Goal: Task Accomplishment & Management: Use online tool/utility

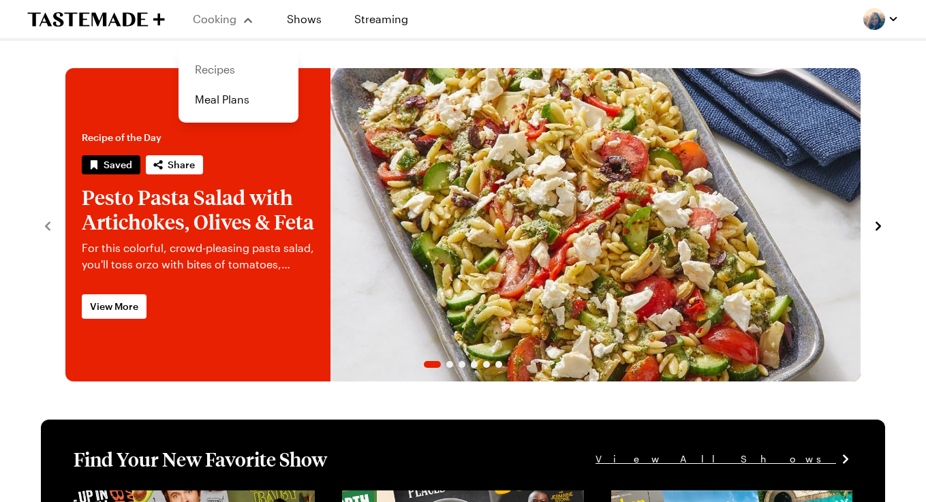
click at [226, 60] on link "Recipes" at bounding box center [239, 70] width 104 height 30
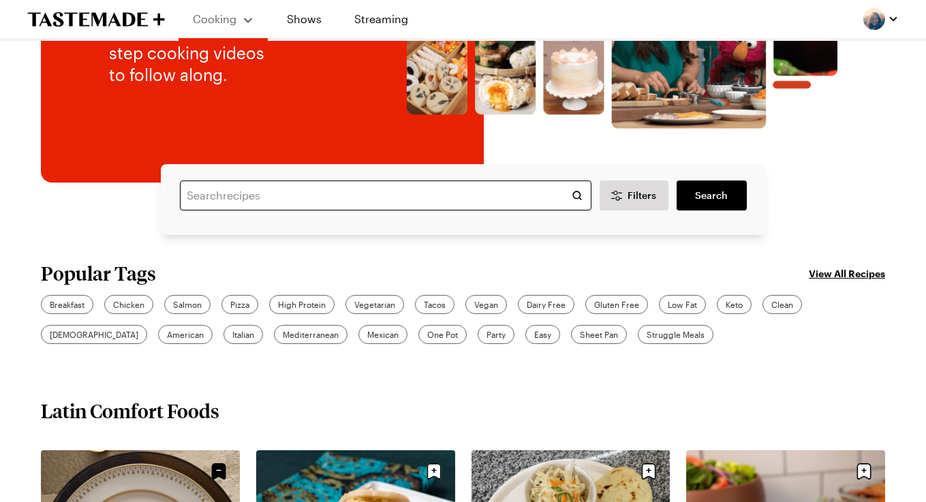
scroll to position [311, 0]
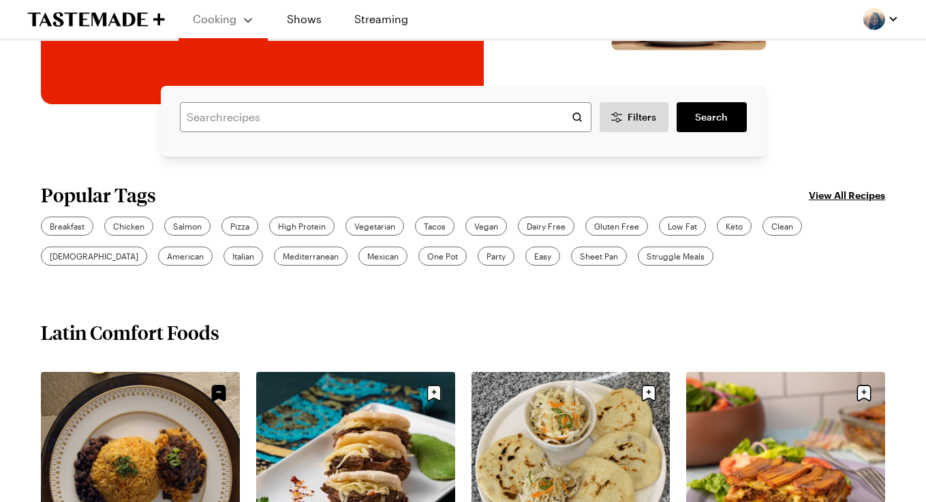
click at [832, 191] on link "View All Recipes" at bounding box center [847, 194] width 76 height 15
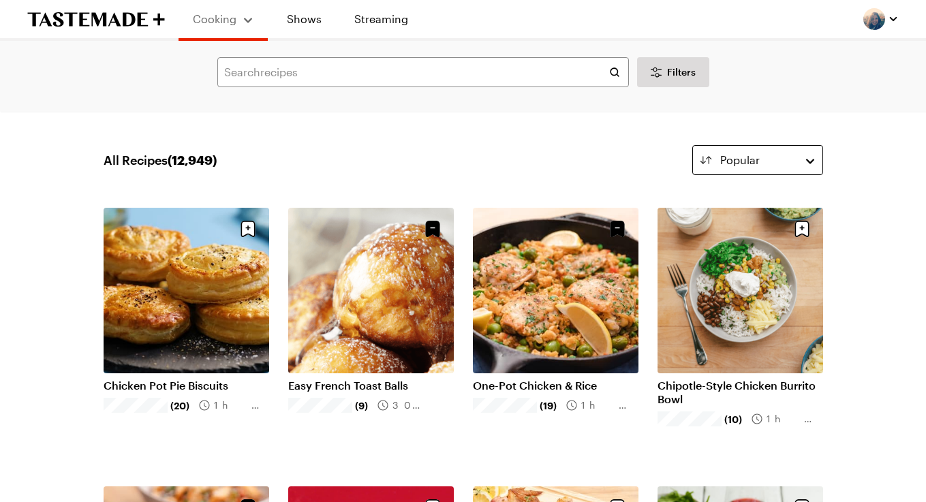
click at [802, 169] on button "Popular" at bounding box center [757, 160] width 131 height 30
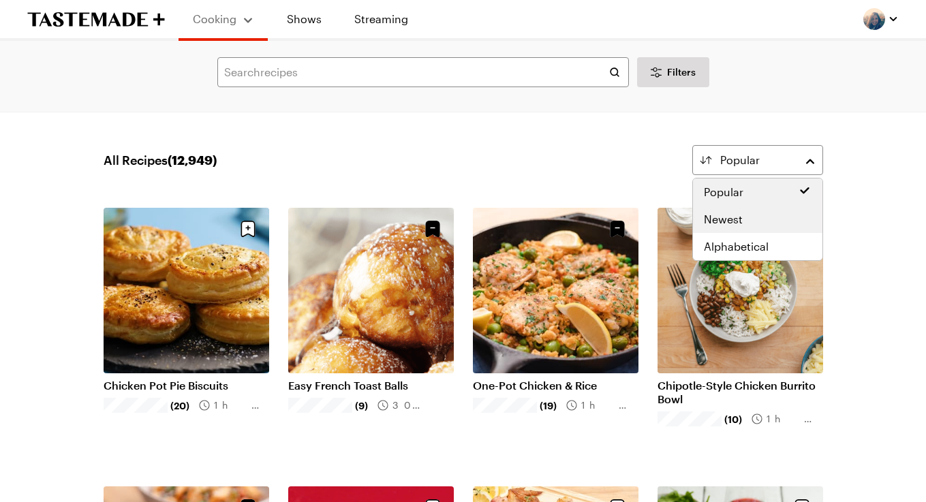
click at [764, 215] on div "Newest" at bounding box center [758, 219] width 108 height 16
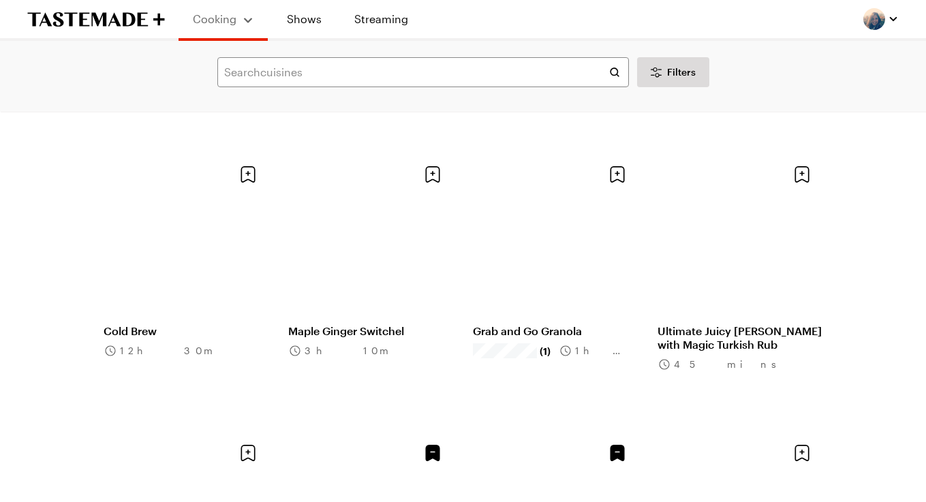
scroll to position [1180, 0]
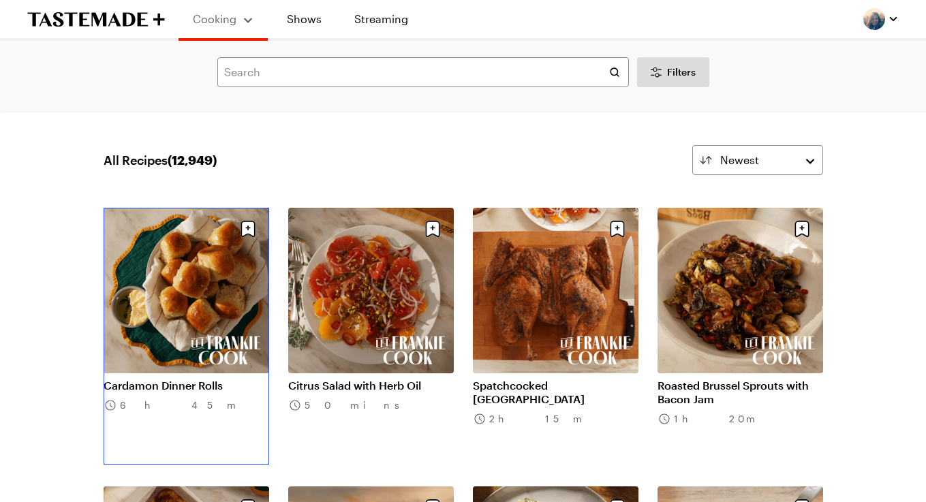
click at [163, 379] on link "Cardamon Dinner Rolls" at bounding box center [187, 386] width 166 height 14
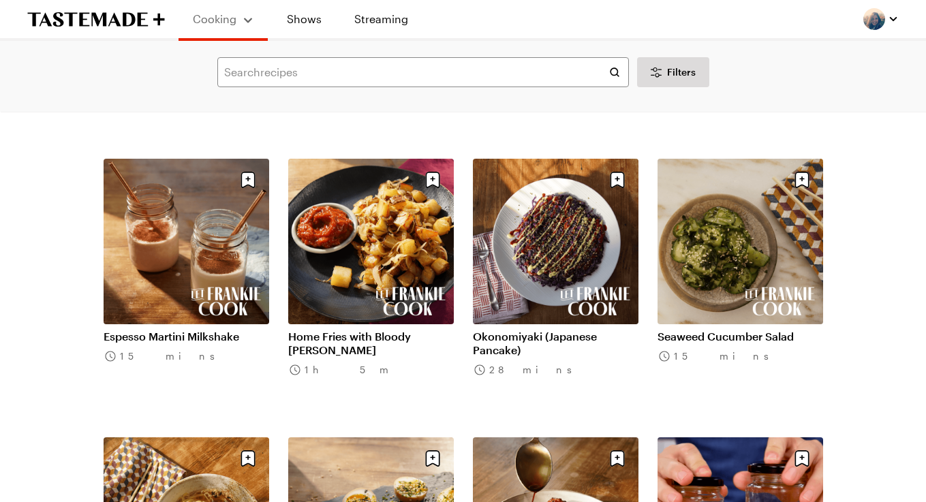
scroll to position [621, 0]
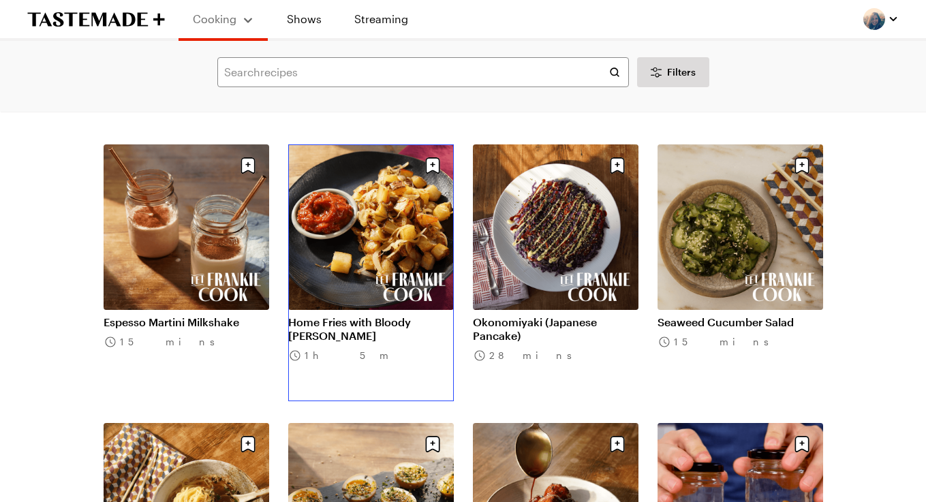
click at [378, 316] on link "Home Fries with Bloody [PERSON_NAME]" at bounding box center [371, 329] width 166 height 27
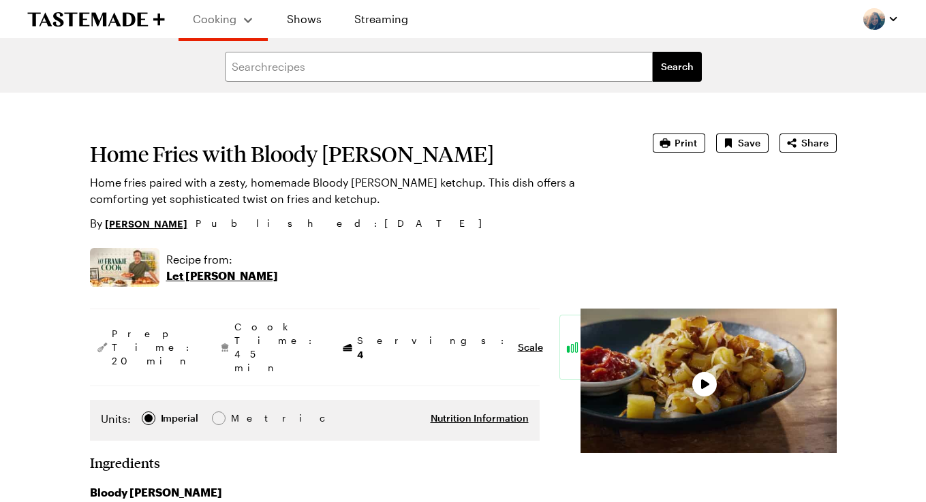
type textarea "x"
click at [225, 275] on p "Let [PERSON_NAME]" at bounding box center [222, 276] width 112 height 16
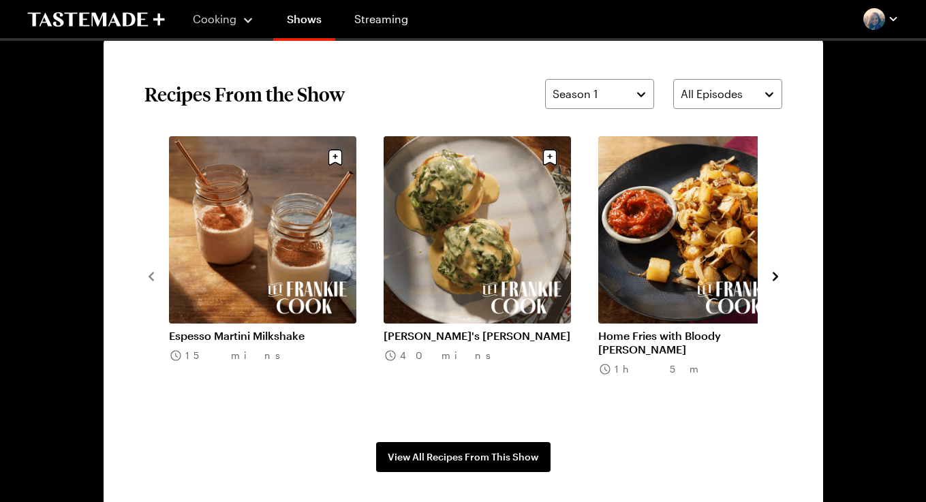
scroll to position [974, 0]
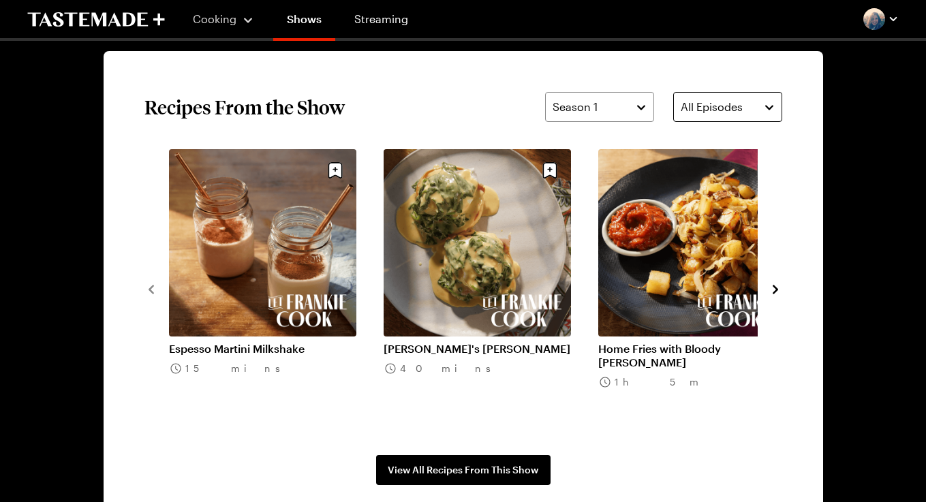
click at [746, 110] on div "All Episodes" at bounding box center [718, 107] width 74 height 16
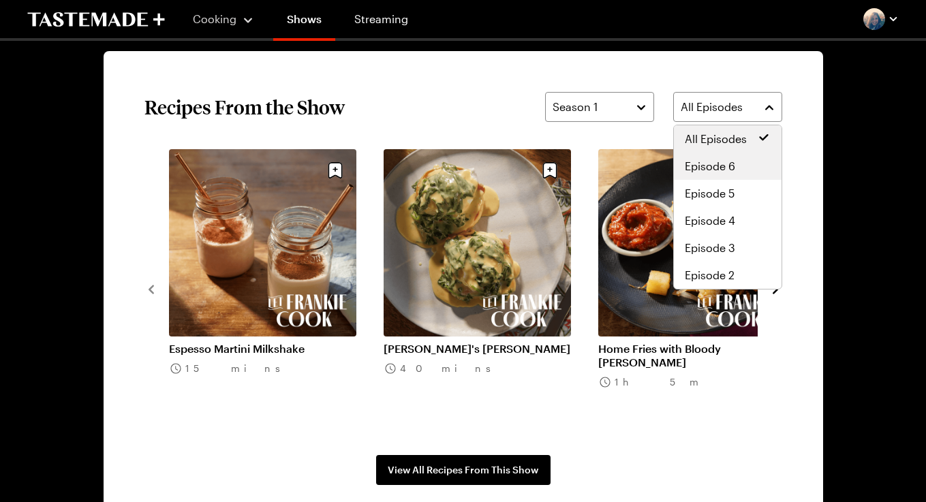
click at [724, 168] on span "Episode 6" at bounding box center [710, 166] width 50 height 16
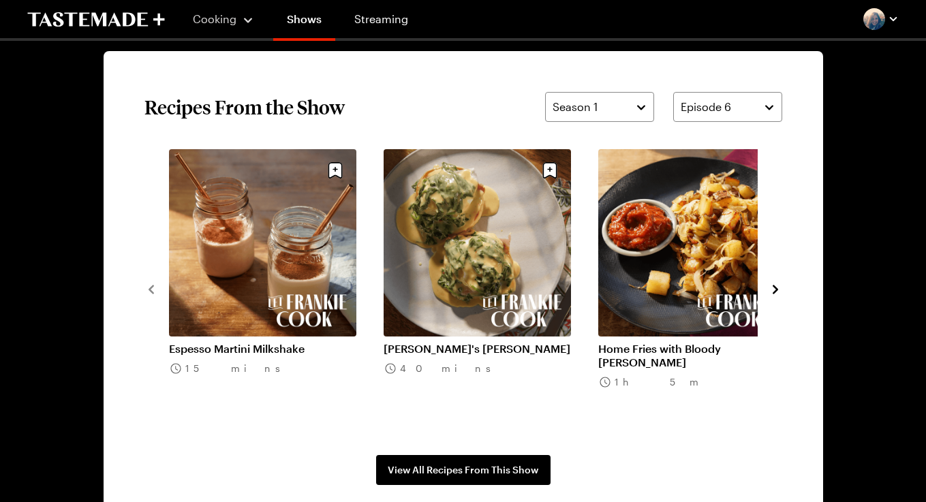
click at [775, 291] on icon "navigate to next item" at bounding box center [775, 289] width 5 height 9
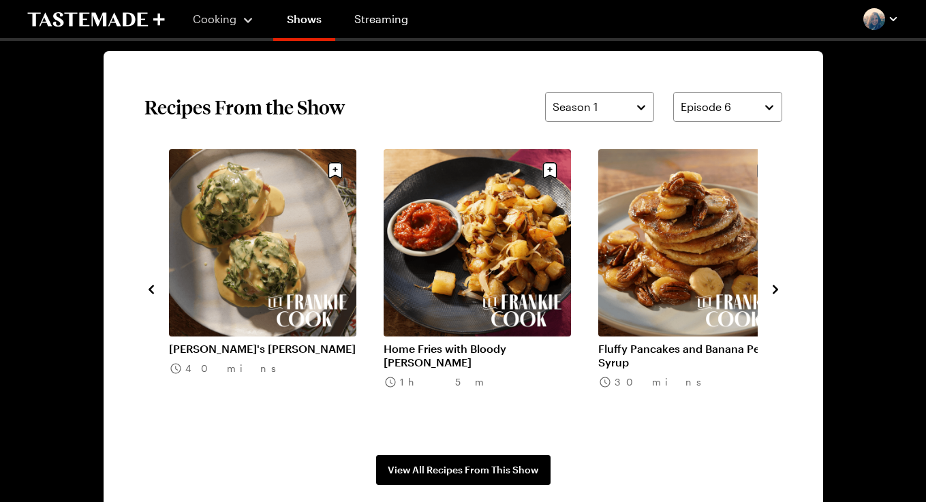
click at [775, 291] on icon "navigate to next item" at bounding box center [775, 289] width 5 height 9
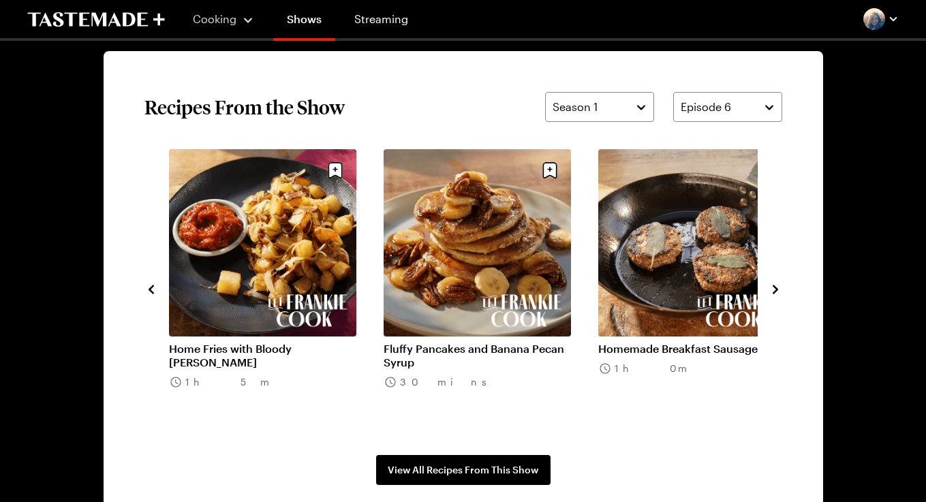
click at [775, 291] on icon "navigate to next item" at bounding box center [775, 289] width 5 height 9
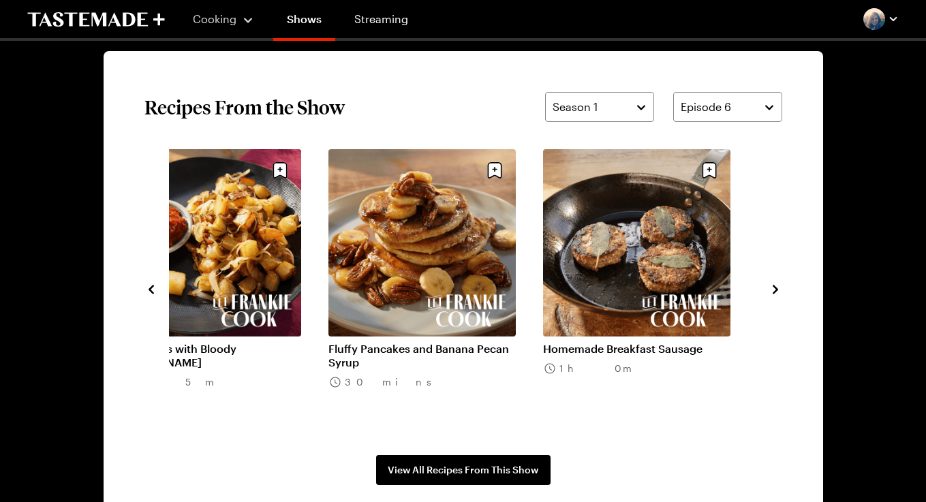
click at [775, 291] on icon "navigate to next item" at bounding box center [775, 289] width 5 height 9
click at [735, 114] on button "Episode 6" at bounding box center [727, 107] width 109 height 30
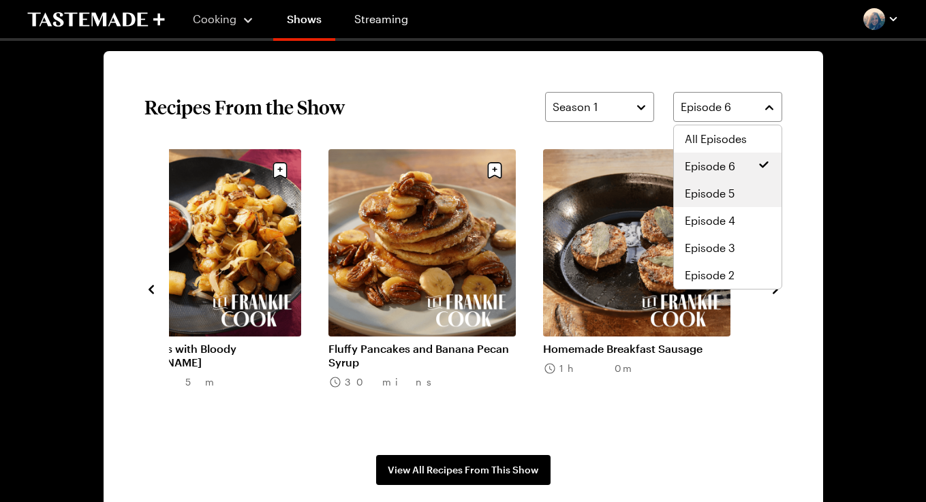
click at [735, 190] on div "Episode 5" at bounding box center [728, 193] width 86 height 16
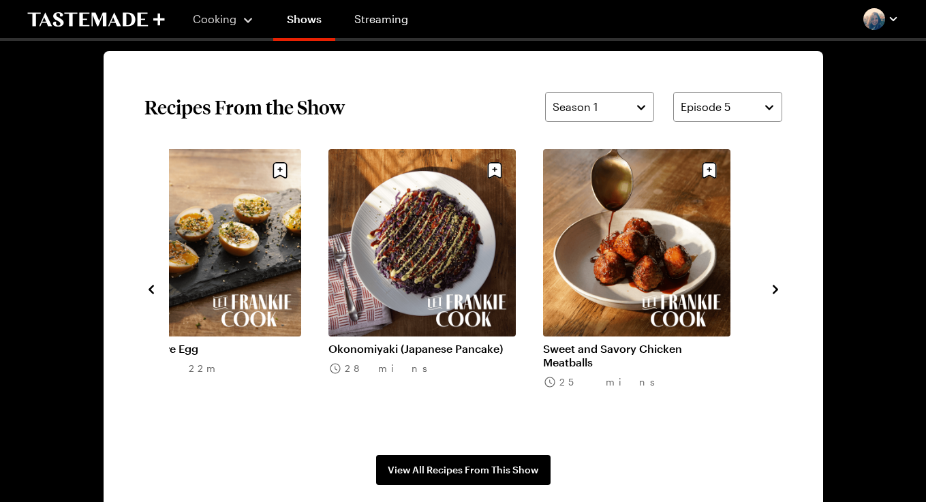
click at [148, 286] on icon "navigate to previous item" at bounding box center [151, 290] width 14 height 14
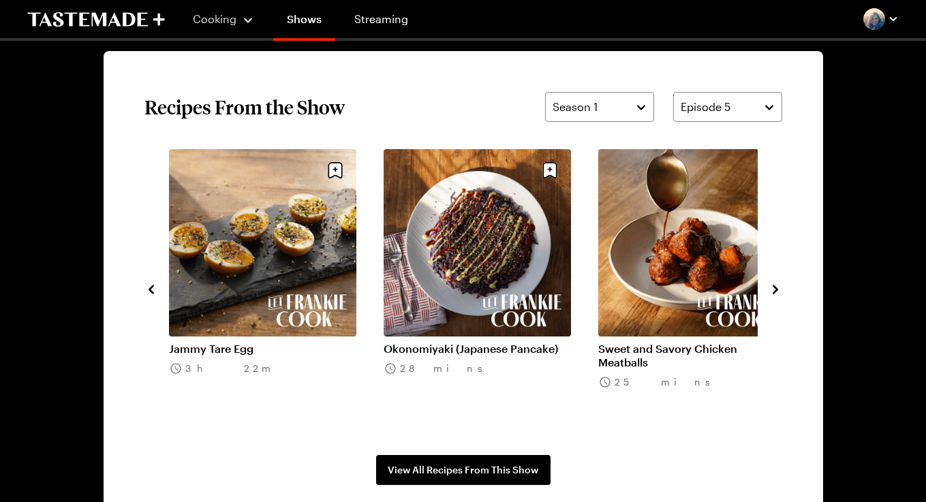
click at [148, 286] on icon "navigate to previous item" at bounding box center [151, 290] width 14 height 14
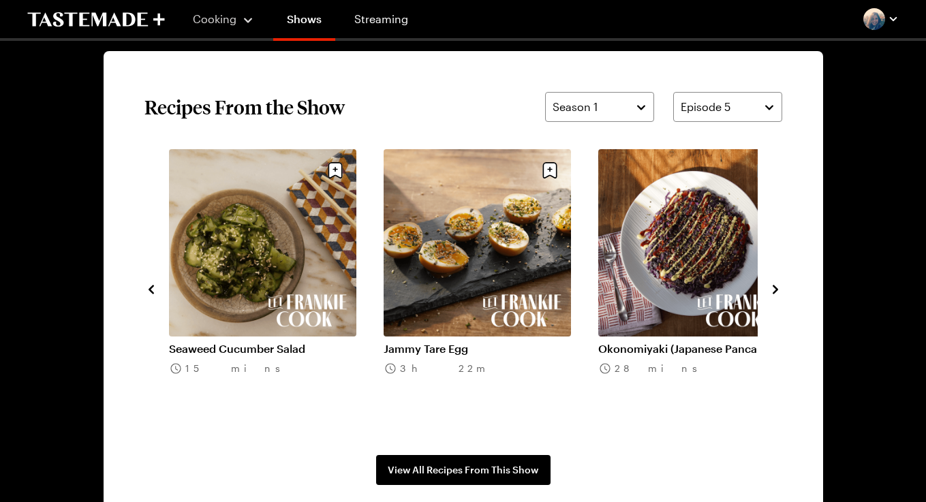
click at [148, 286] on icon "navigate to previous item" at bounding box center [151, 290] width 14 height 14
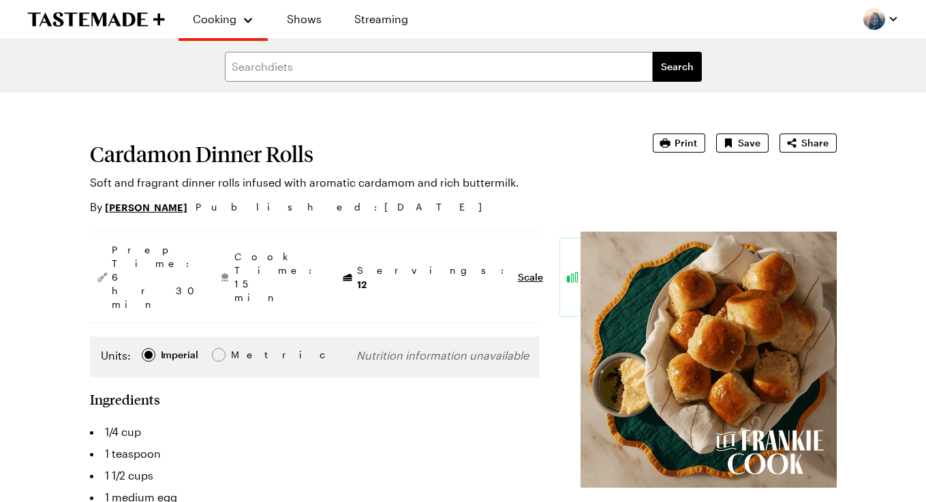
click at [194, 158] on h1 "Cardamon Dinner Rolls" at bounding box center [352, 154] width 525 height 25
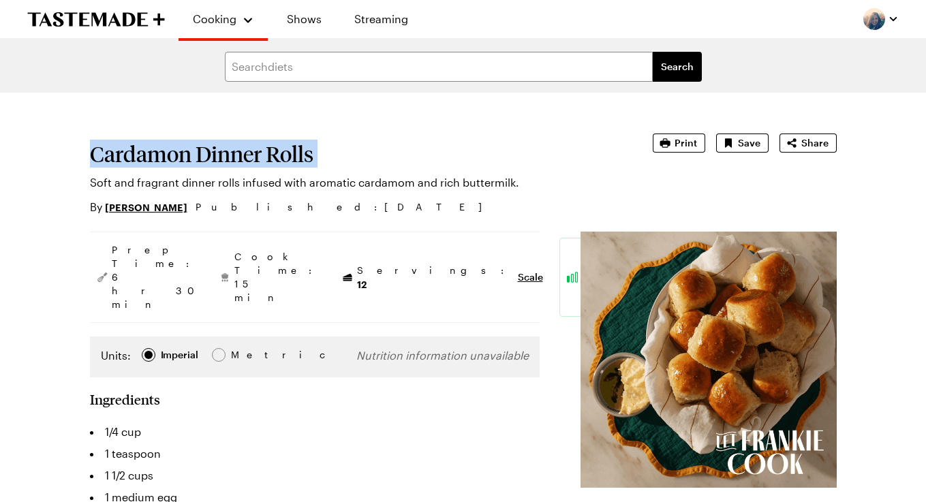
click at [194, 158] on h1 "Cardamon Dinner Rolls" at bounding box center [352, 154] width 525 height 25
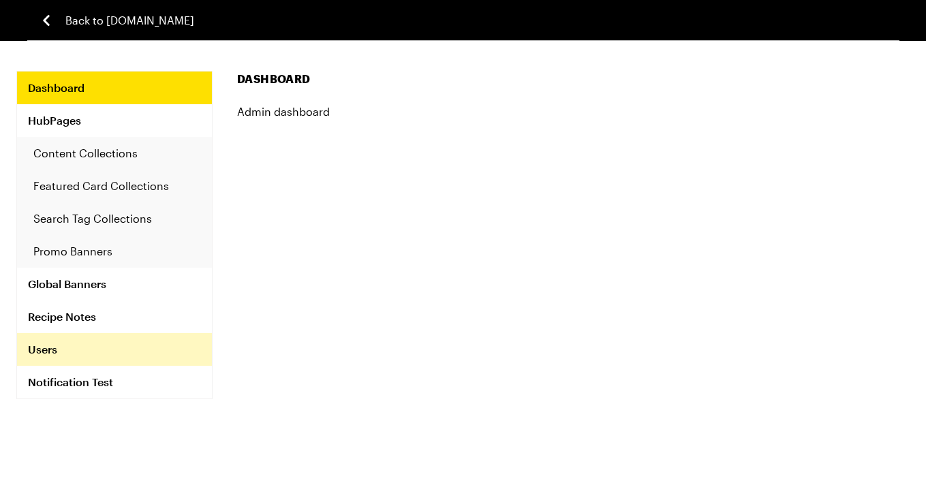
click at [61, 347] on link "Users" at bounding box center [114, 349] width 195 height 33
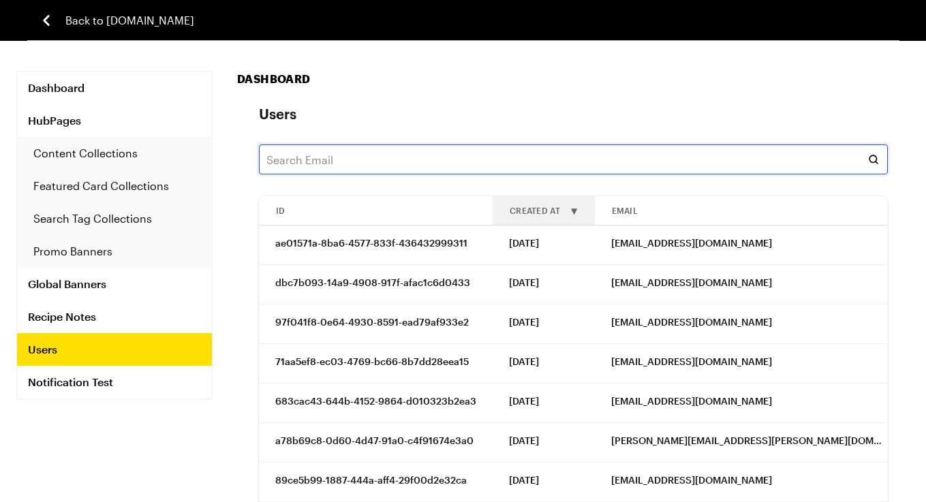
click at [326, 160] on input "text" at bounding box center [573, 159] width 629 height 30
paste input "santabarbaranative@gmail.com"
type input "santabarbaranative@gmail.com"
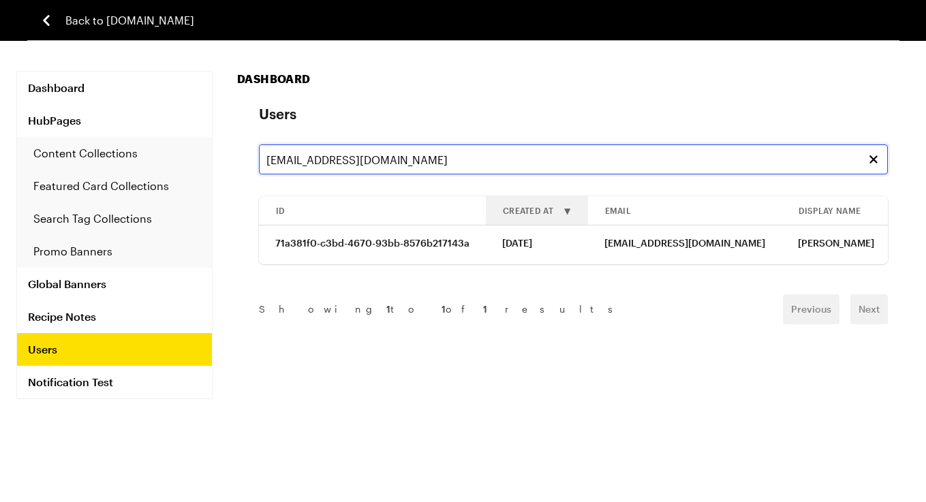
scroll to position [0, 182]
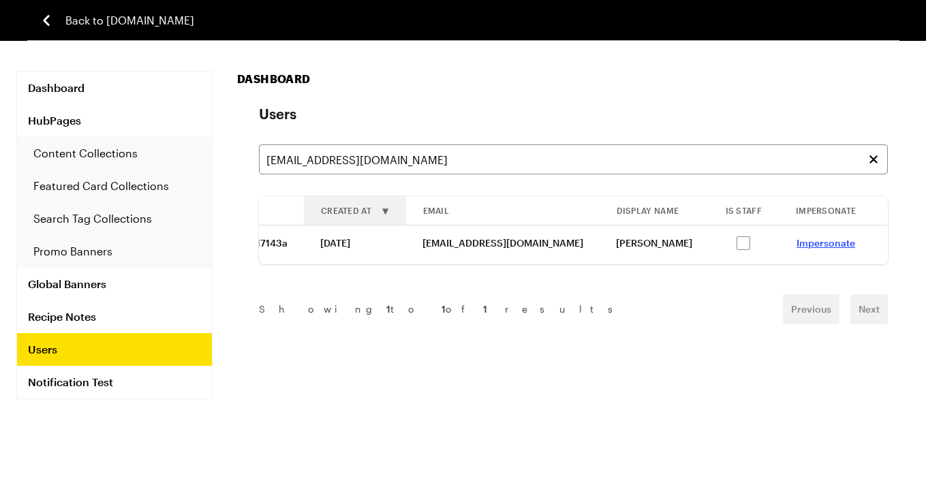
click at [797, 246] on link "Impersonate" at bounding box center [826, 243] width 59 height 12
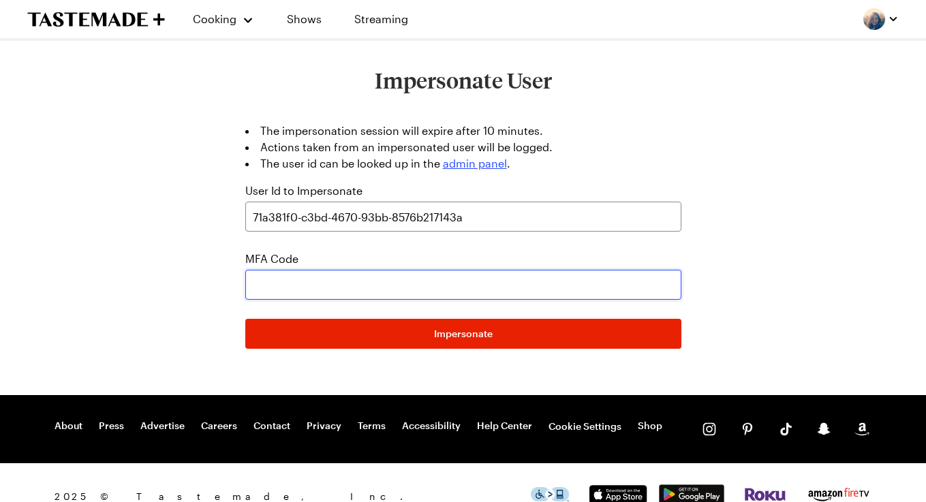
click at [337, 284] on input "text" at bounding box center [463, 285] width 436 height 30
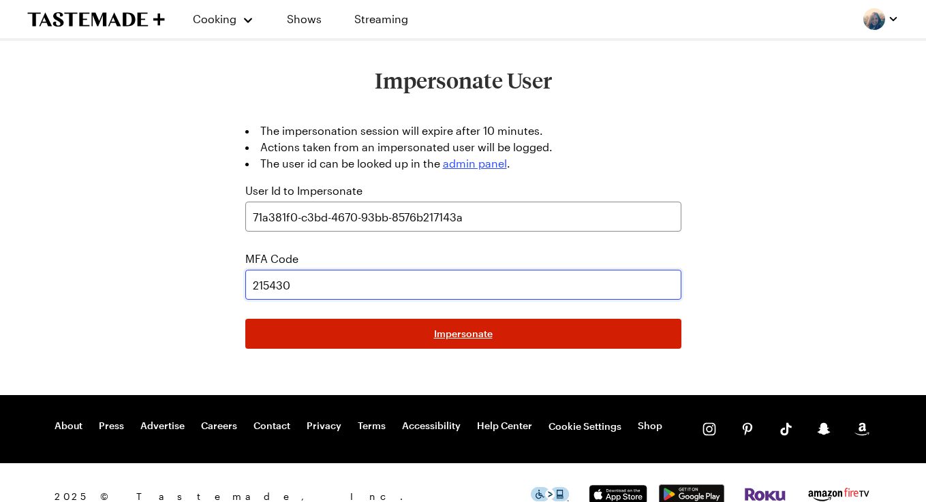
type input "215430"
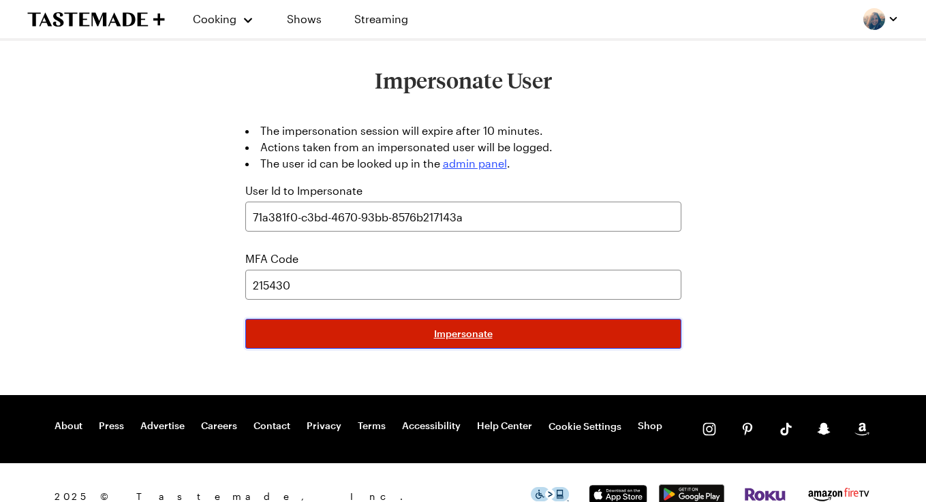
click at [393, 336] on button "Impersonate" at bounding box center [463, 334] width 436 height 30
